Goal: Find specific page/section: Find specific page/section

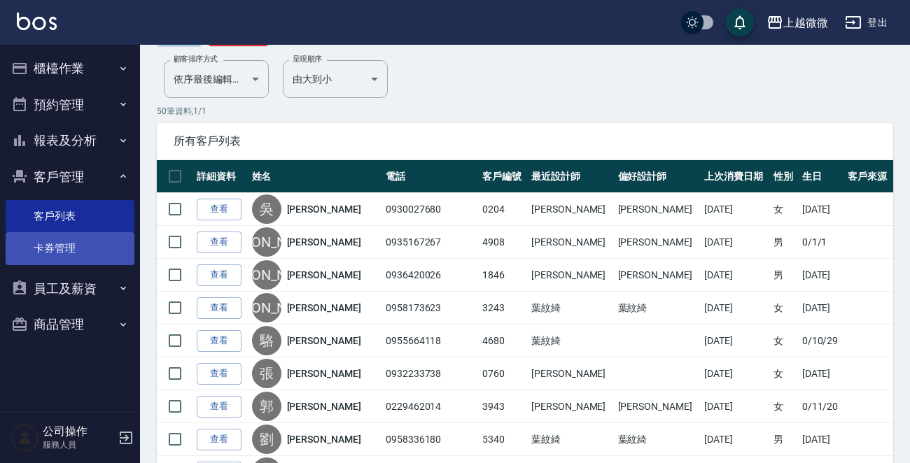
scroll to position [210, 0]
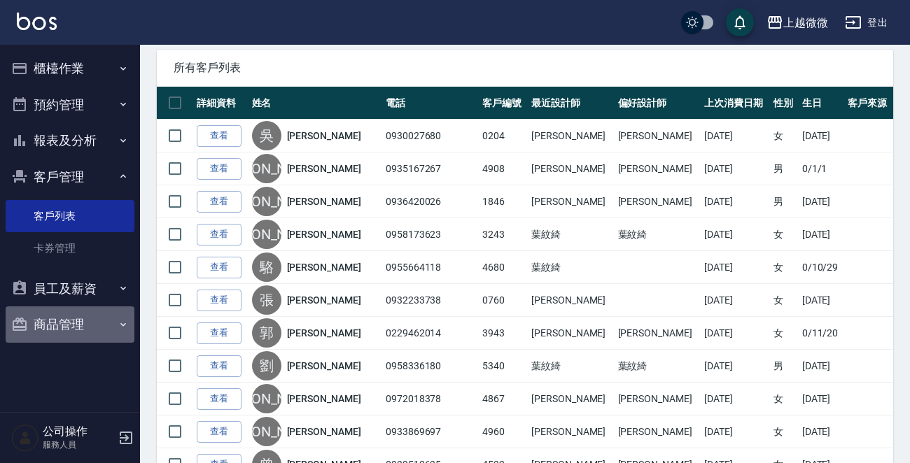
click at [89, 321] on button "商品管理" at bounding box center [70, 325] width 129 height 36
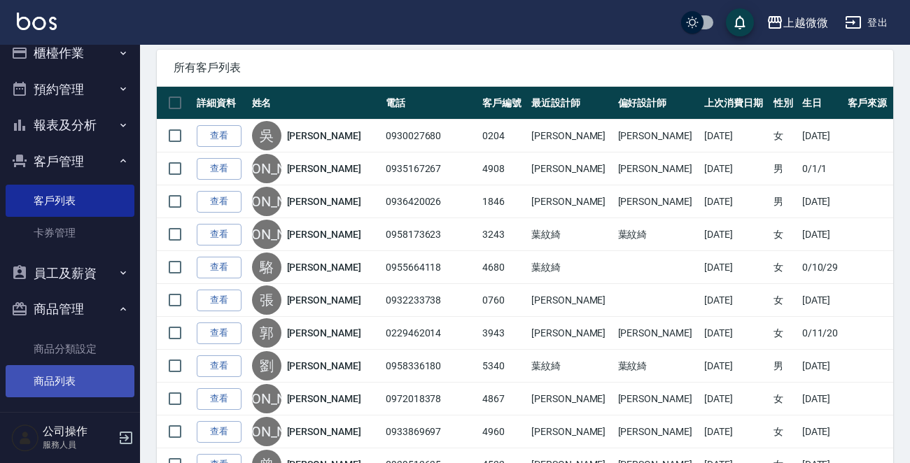
scroll to position [16, 0]
click at [73, 378] on link "商品列表" at bounding box center [70, 381] width 129 height 32
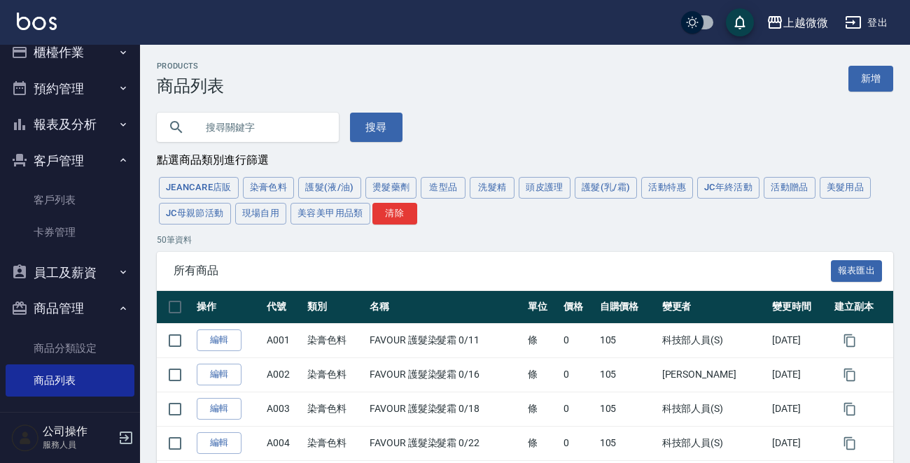
click at [253, 123] on input "text" at bounding box center [262, 127] width 132 height 38
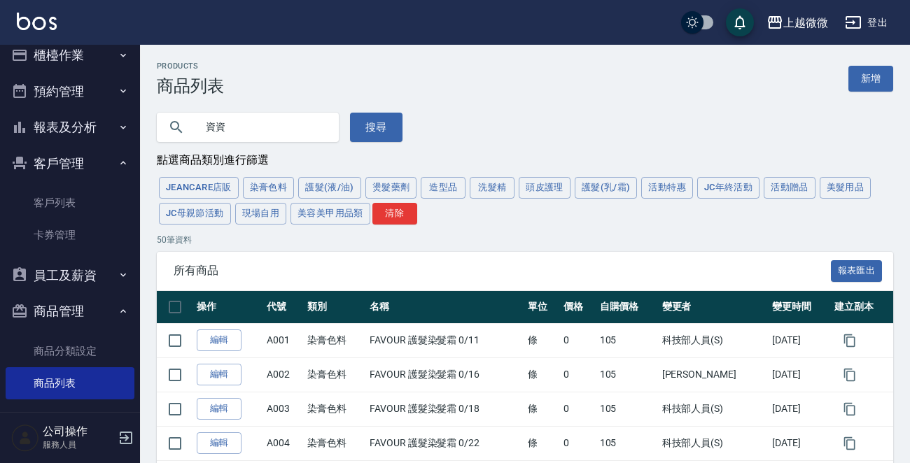
scroll to position [22, 0]
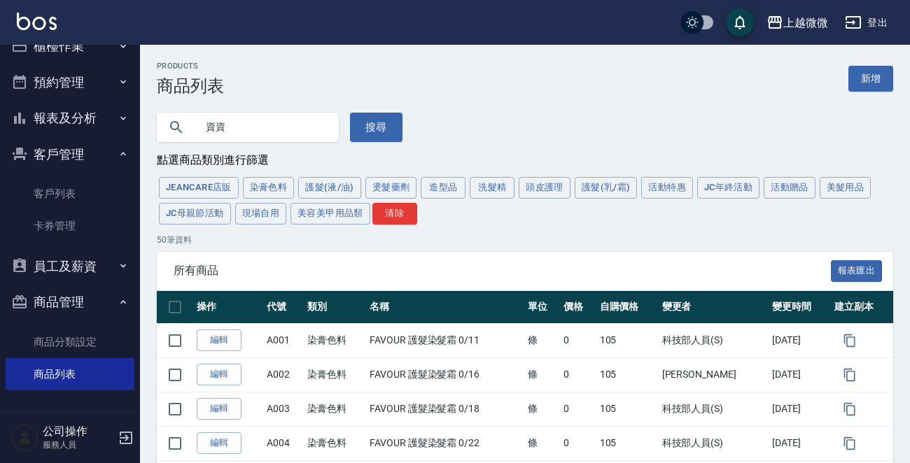
drag, startPoint x: 227, startPoint y: 132, endPoint x: 41, endPoint y: 119, distance: 185.9
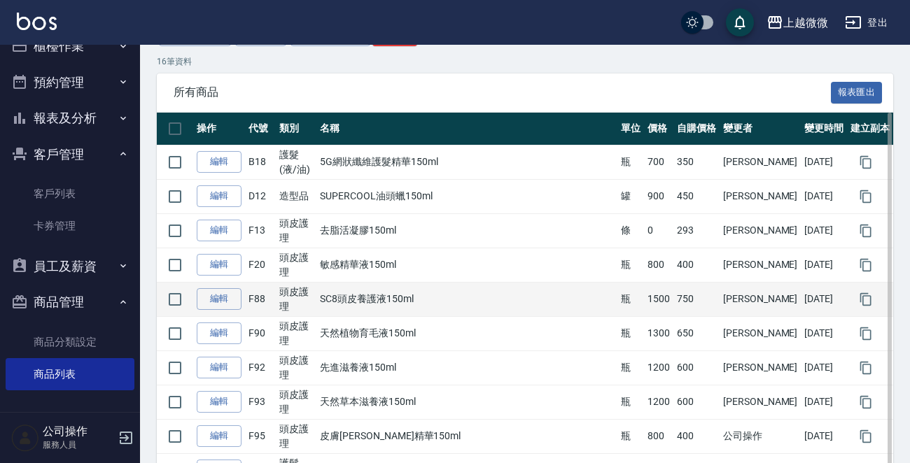
scroll to position [210, 0]
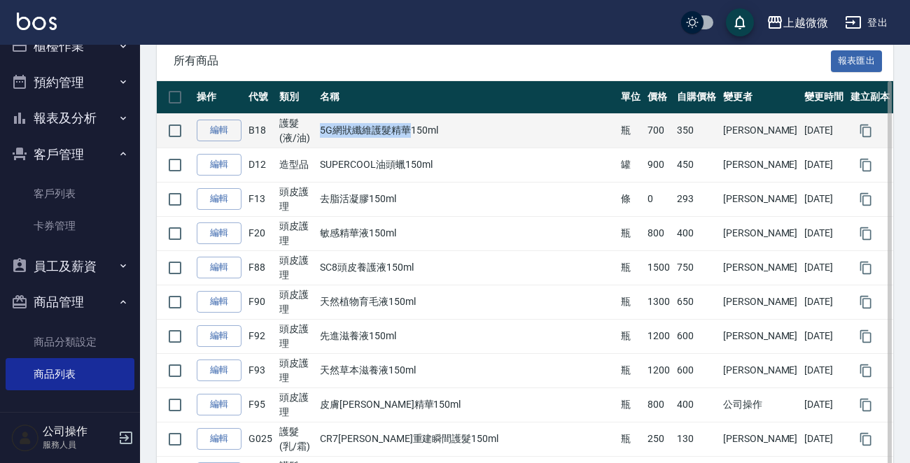
drag, startPoint x: 405, startPoint y: 134, endPoint x: 321, endPoint y: 127, distance: 85.0
click at [321, 127] on td "5G網狀纖維護髮精華150ml" at bounding box center [466, 130] width 301 height 34
copy td "5G網狀纖維護髮精華"
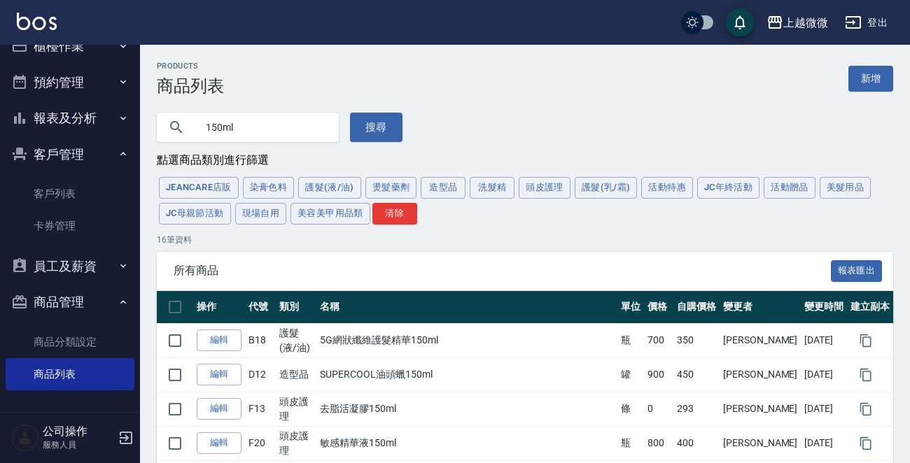
drag, startPoint x: 270, startPoint y: 125, endPoint x: 155, endPoint y: 127, distance: 115.5
click at [157, 129] on div "150ml" at bounding box center [248, 127] width 182 height 29
paste input "5G網狀纖維護髮精華"
click at [384, 141] on button "搜尋" at bounding box center [376, 127] width 52 height 29
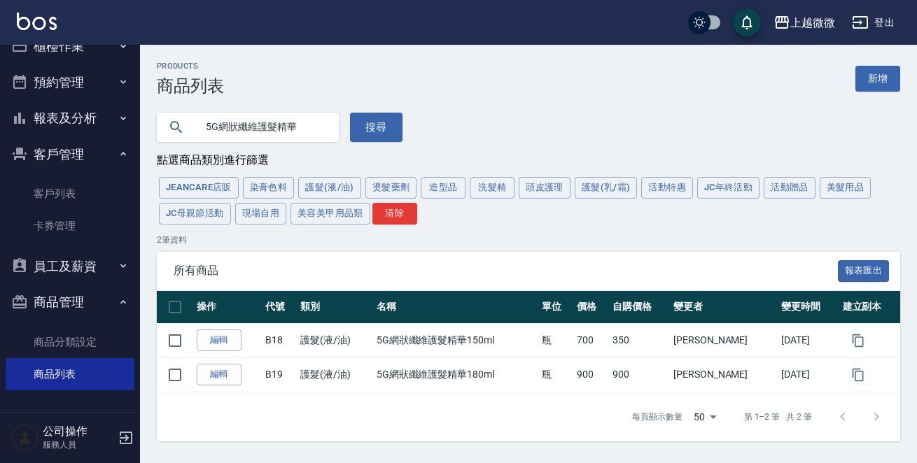
drag, startPoint x: 304, startPoint y: 132, endPoint x: 0, endPoint y: 104, distance: 305.0
click at [0, 112] on div "上越微微 登出 櫃檯作業 打帳單 帳單列表 現金收支登錄 材料自購登錄 掃碼打卡 預約管理 預約管理 單日預約紀錄 單週預約紀錄 報表及分析 報表目錄 店家日…" at bounding box center [458, 231] width 917 height 463
type input "G"
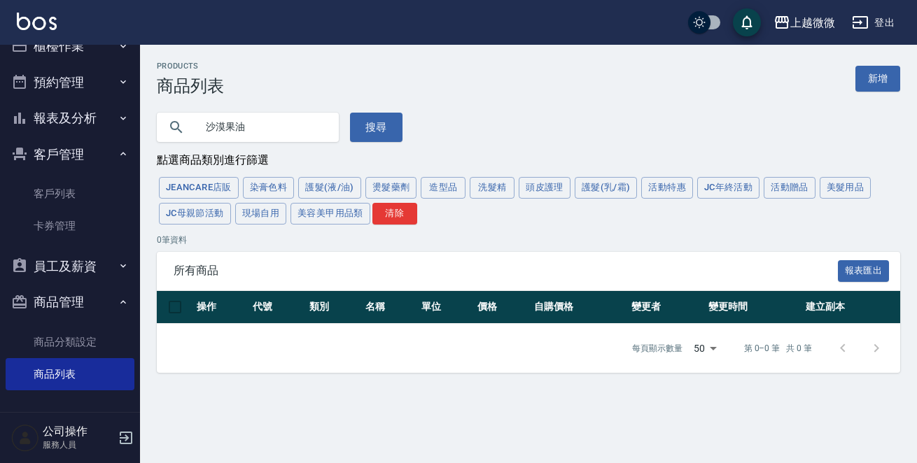
click at [206, 126] on input "沙漠果油" at bounding box center [262, 127] width 132 height 38
click at [358, 126] on button "搜尋" at bounding box center [376, 127] width 52 height 29
click at [271, 129] on input "沙漠果油" at bounding box center [262, 127] width 132 height 38
click at [356, 127] on button "搜尋" at bounding box center [376, 127] width 52 height 29
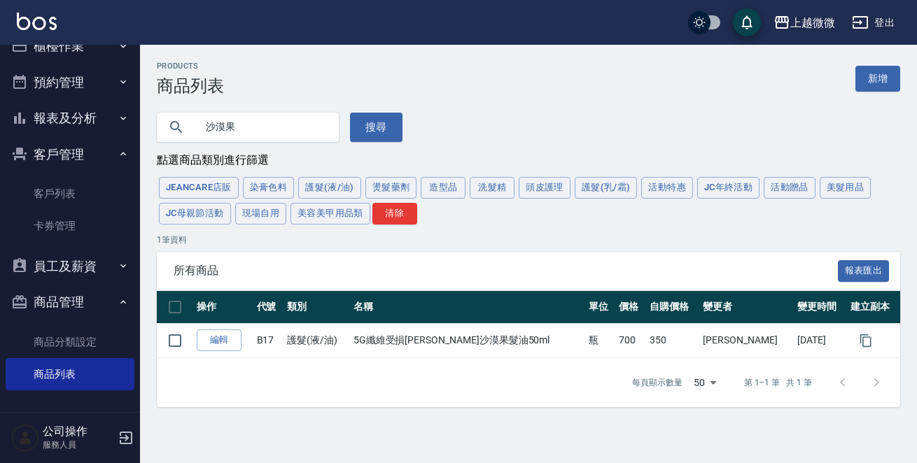
drag, startPoint x: 257, startPoint y: 119, endPoint x: 0, endPoint y: 113, distance: 256.9
click at [32, 119] on div "上越微微 登出 櫃檯作業 打帳單 帳單列表 現金收支登錄 材料自購登錄 掃碼打卡 預約管理 預約管理 單日預約紀錄 單週預約紀錄 報表及分析 報表目錄 店家日…" at bounding box center [458, 231] width 917 height 463
type input "一點"
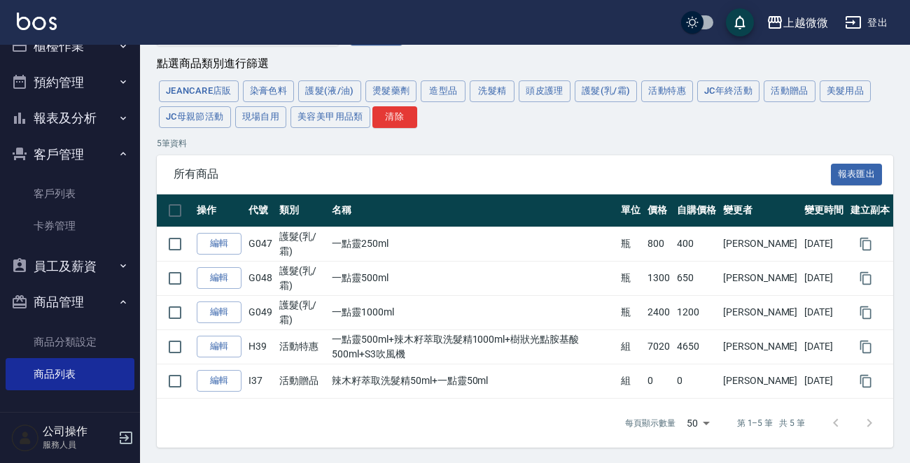
scroll to position [98, 0]
